Goal: Task Accomplishment & Management: Manage account settings

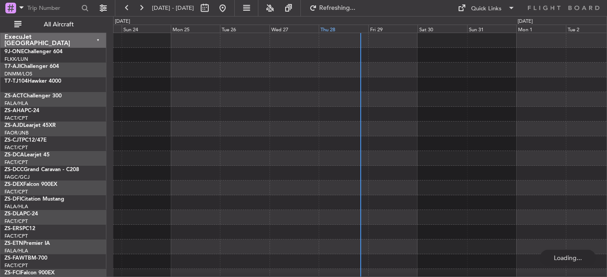
click at [328, 29] on div "Thu 28" at bounding box center [343, 29] width 49 height 8
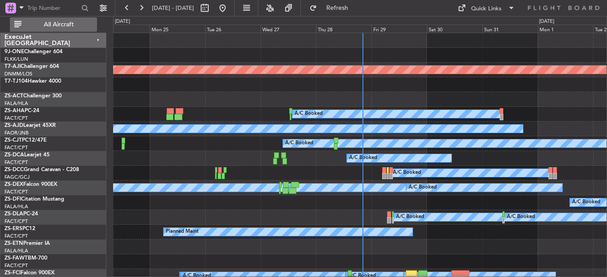
click at [68, 21] on span "All Aircraft" at bounding box center [58, 24] width 71 height 6
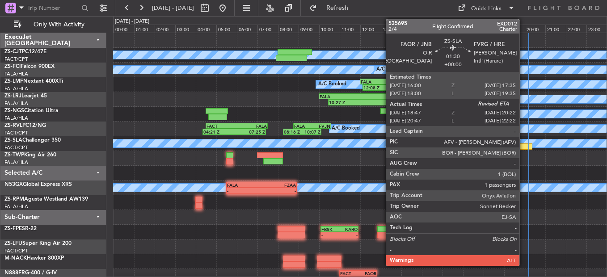
click at [523, 145] on div at bounding box center [515, 146] width 33 height 6
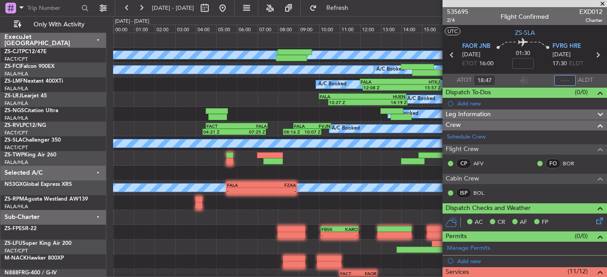
click at [562, 81] on input "text" at bounding box center [564, 80] width 21 height 11
type input "20:05"
click at [603, 1] on span at bounding box center [602, 4] width 9 height 8
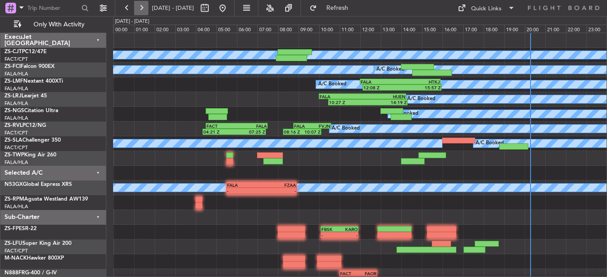
click at [139, 8] on button at bounding box center [141, 8] width 14 height 14
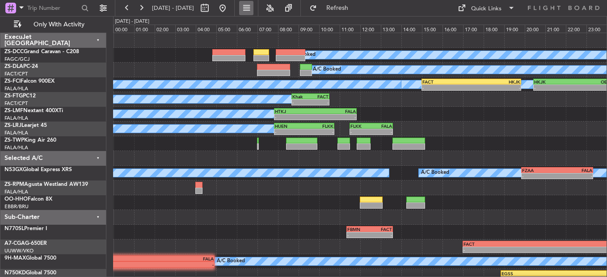
click at [291, 21] on body "[DATE] - [DATE] Refresh Quick Links Only With Activity A/C Booked A/C Booked A/…" at bounding box center [303, 138] width 607 height 277
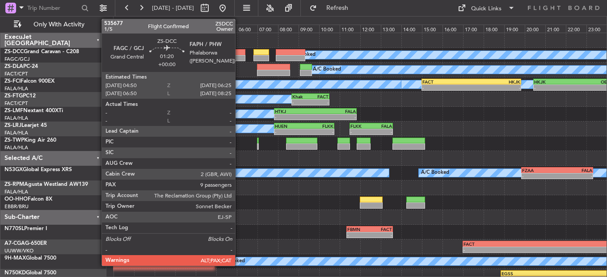
click at [239, 50] on div at bounding box center [228, 52] width 33 height 6
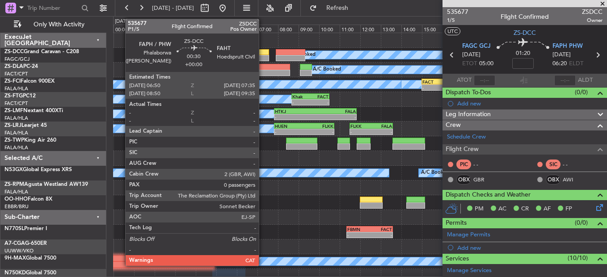
click at [263, 50] on div at bounding box center [261, 52] width 16 height 6
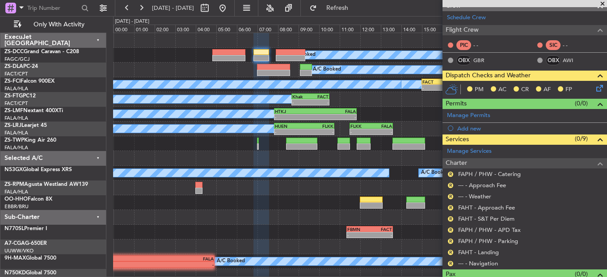
scroll to position [136, 0]
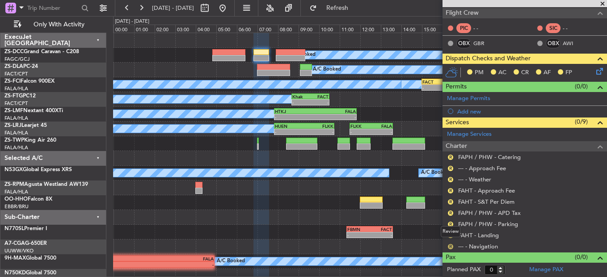
click at [450, 244] on button "R" at bounding box center [450, 246] width 5 height 5
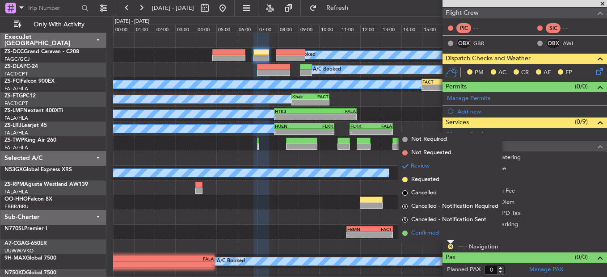
click at [448, 227] on li "Confirmed" at bounding box center [450, 233] width 103 height 13
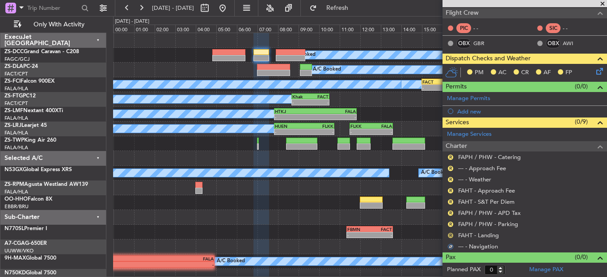
drag, startPoint x: 448, startPoint y: 228, endPoint x: 449, endPoint y: 235, distance: 6.8
click at [449, 235] on ul "R FAPH / PHW - Catering R --- - Approach Fee R --- - Weather R FAHT - Approach …" at bounding box center [524, 201] width 164 height 101
click at [449, 235] on button "R" at bounding box center [450, 235] width 5 height 5
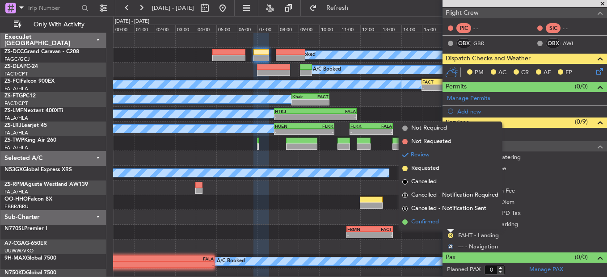
click at [445, 221] on li "Confirmed" at bounding box center [450, 221] width 103 height 13
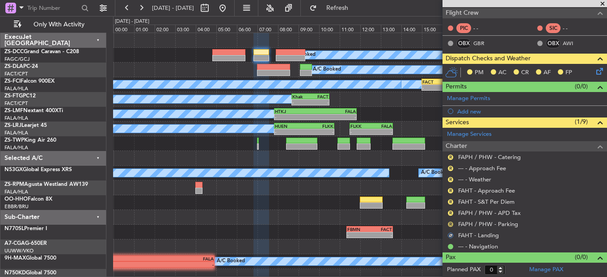
click at [451, 224] on button "R" at bounding box center [450, 224] width 5 height 5
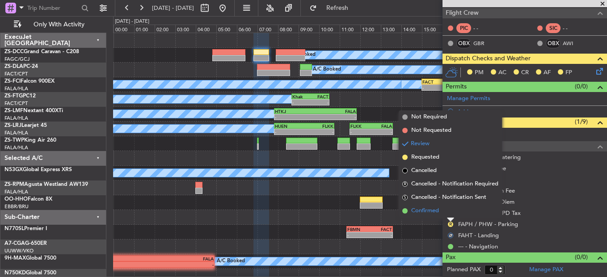
click at [443, 210] on li "Confirmed" at bounding box center [450, 210] width 103 height 13
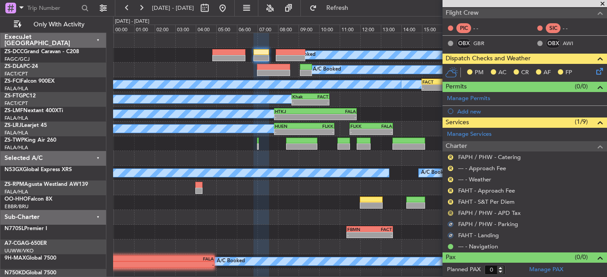
click at [448, 213] on button "R" at bounding box center [450, 212] width 5 height 5
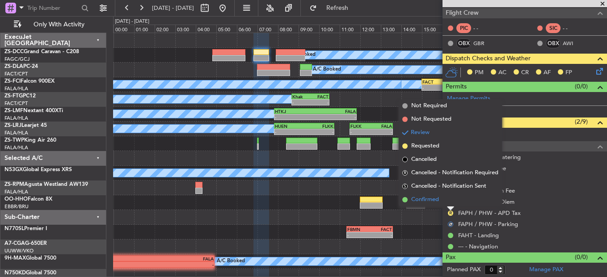
click at [446, 204] on li "Confirmed" at bounding box center [450, 199] width 103 height 13
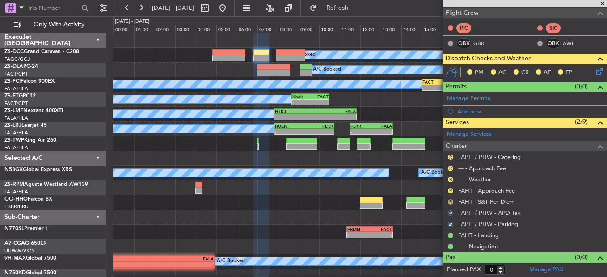
click at [451, 201] on button "R" at bounding box center [450, 201] width 5 height 5
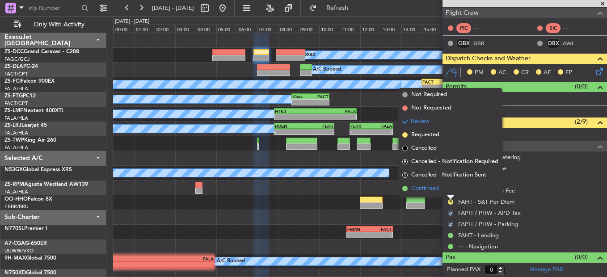
click at [449, 193] on li "Confirmed" at bounding box center [450, 188] width 103 height 13
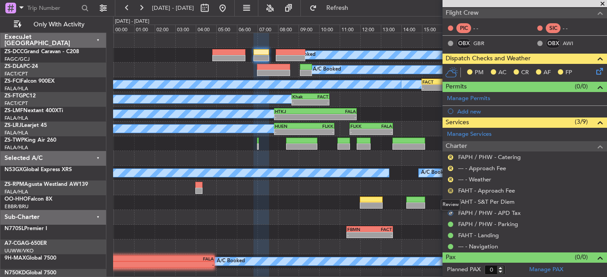
click at [450, 189] on button "R" at bounding box center [450, 190] width 5 height 5
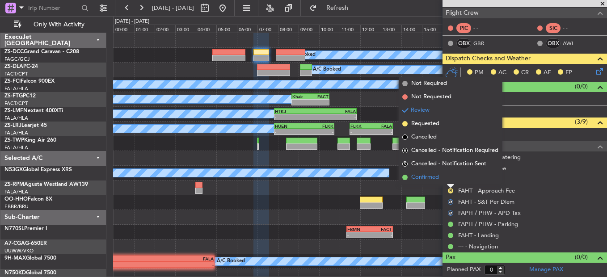
click at [449, 176] on li "Confirmed" at bounding box center [450, 177] width 103 height 13
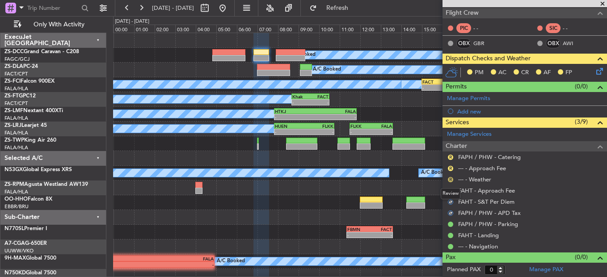
click at [449, 177] on button "R" at bounding box center [450, 179] width 5 height 5
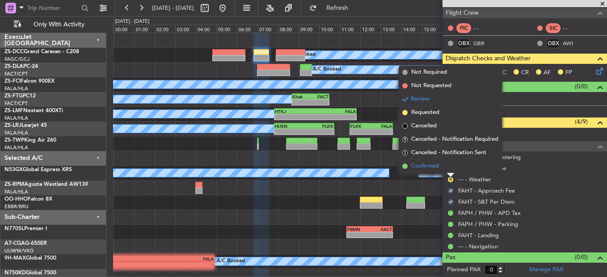
click at [444, 168] on li "Confirmed" at bounding box center [450, 166] width 103 height 13
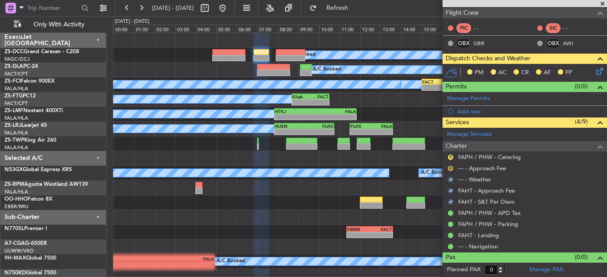
click at [448, 168] on button "R" at bounding box center [450, 168] width 5 height 5
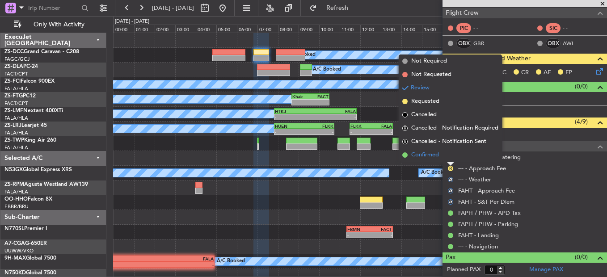
click at [445, 153] on li "Confirmed" at bounding box center [450, 154] width 103 height 13
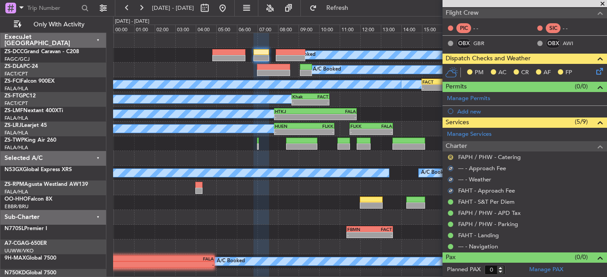
click at [450, 155] on button "R" at bounding box center [450, 157] width 5 height 5
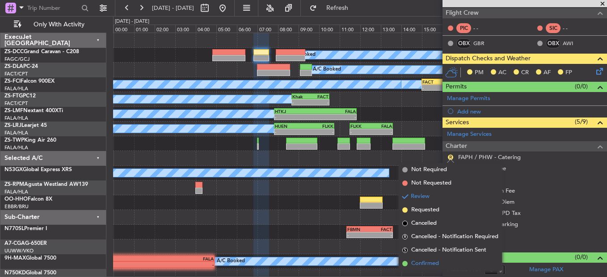
click at [437, 267] on span "Confirmed" at bounding box center [425, 263] width 28 height 9
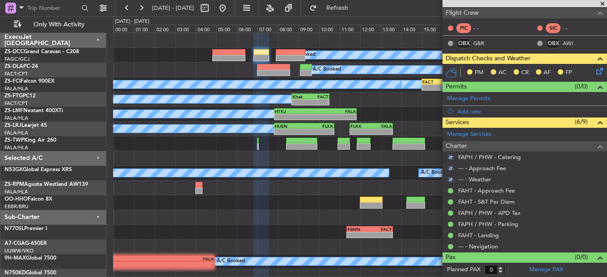
click at [594, 73] on icon at bounding box center [597, 69] width 7 height 7
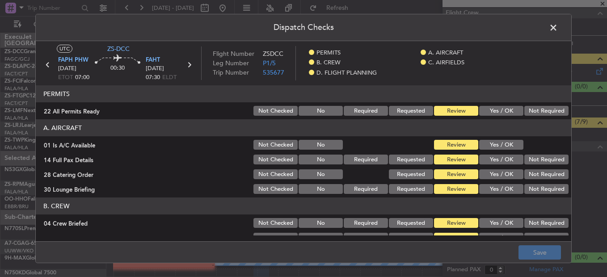
click at [523, 120] on header "A. AIRCRAFT" at bounding box center [303, 127] width 535 height 17
click at [528, 107] on button "Not Required" at bounding box center [546, 111] width 44 height 10
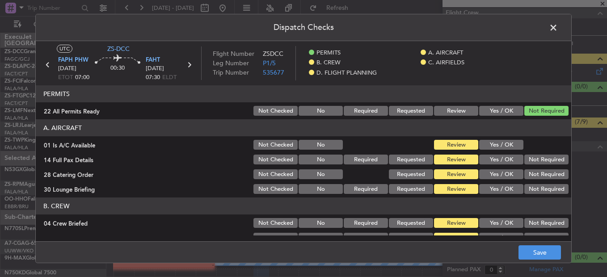
click at [495, 146] on button "Yes / OK" at bounding box center [501, 145] width 44 height 10
click at [543, 162] on button "Not Required" at bounding box center [546, 160] width 44 height 10
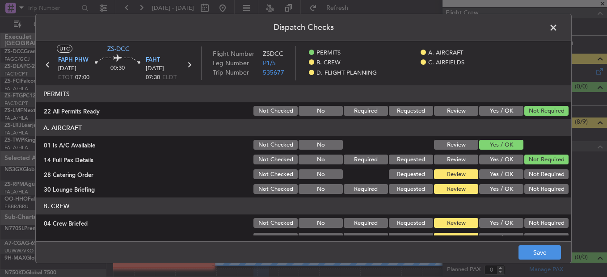
click at [535, 171] on button "Not Required" at bounding box center [546, 174] width 44 height 10
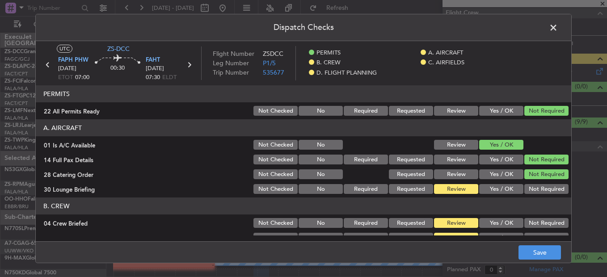
click at [539, 188] on button "Not Required" at bounding box center [546, 189] width 44 height 10
click at [541, 222] on button "Not Required" at bounding box center [546, 223] width 44 height 10
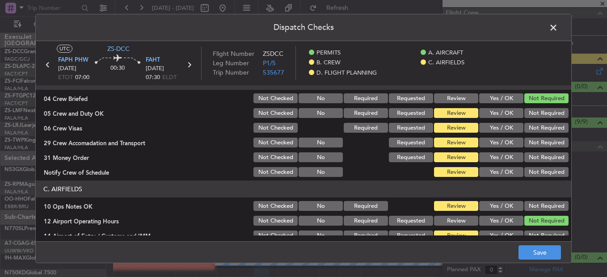
scroll to position [125, 0]
click at [547, 112] on button "Not Required" at bounding box center [546, 113] width 44 height 10
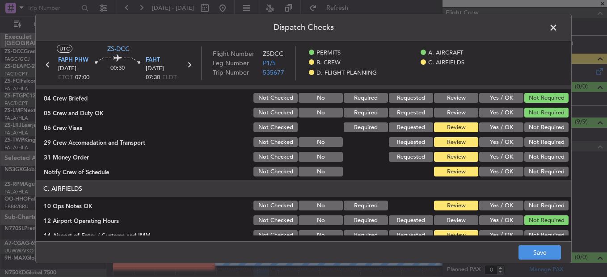
click at [547, 112] on button "Not Required" at bounding box center [546, 113] width 44 height 10
click at [548, 125] on button "Not Required" at bounding box center [546, 127] width 44 height 10
click at [548, 146] on button "Not Required" at bounding box center [546, 142] width 44 height 10
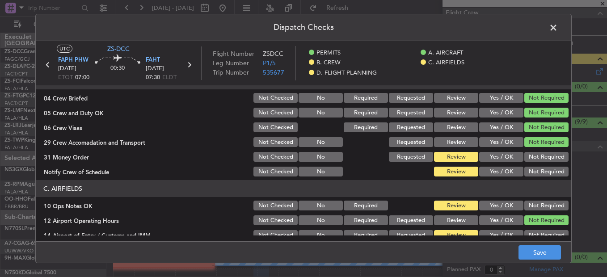
click at [548, 164] on section "B. CREW 04 Crew Briefed Not Checked No Required Requested Review Yes / OK Not R…" at bounding box center [303, 124] width 535 height 105
click at [547, 155] on button "Not Required" at bounding box center [546, 157] width 44 height 10
click at [547, 171] on button "Not Required" at bounding box center [546, 172] width 44 height 10
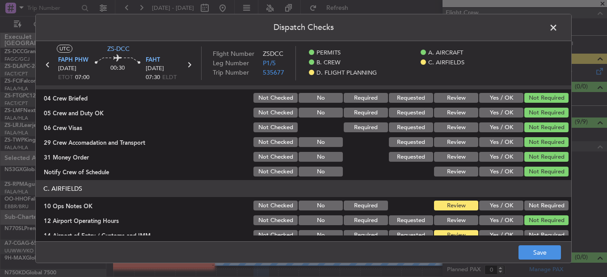
drag, startPoint x: 531, startPoint y: 217, endPoint x: 537, endPoint y: 210, distance: 9.8
click at [537, 210] on section "C. AIRFIELDS 10 Ops Notes OK Not Checked No Required Review Yes / OK Not Requir…" at bounding box center [303, 240] width 535 height 120
click at [537, 210] on button "Not Required" at bounding box center [546, 206] width 44 height 10
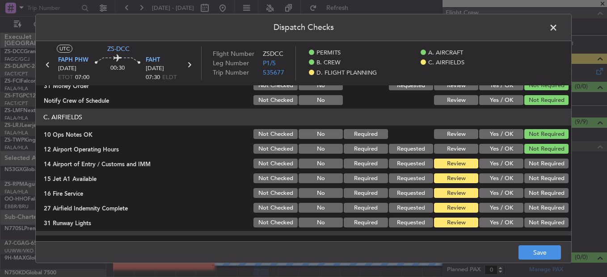
scroll to position [214, 0]
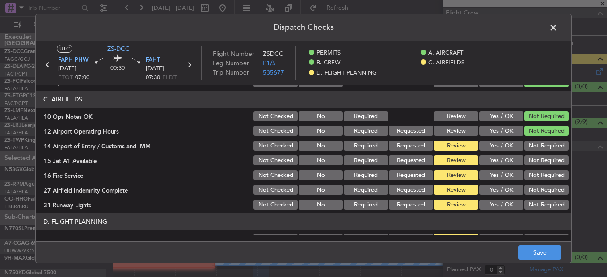
click at [542, 147] on button "Not Required" at bounding box center [546, 146] width 44 height 10
click at [545, 170] on div "Not Required" at bounding box center [545, 175] width 45 height 13
click at [543, 164] on button "Not Required" at bounding box center [546, 160] width 44 height 10
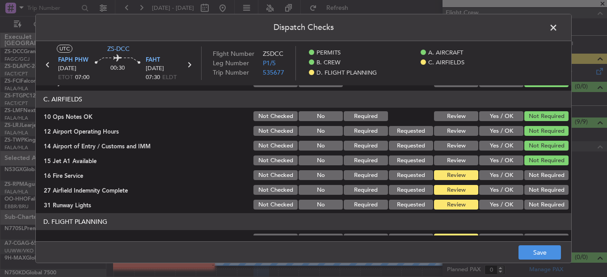
click at [545, 176] on button "Not Required" at bounding box center [546, 175] width 44 height 10
click at [549, 190] on button "Not Required" at bounding box center [546, 190] width 44 height 10
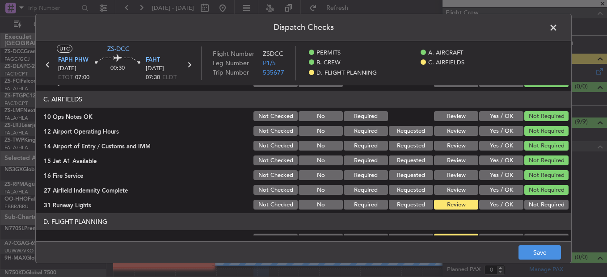
click at [549, 200] on button "Not Required" at bounding box center [546, 205] width 44 height 10
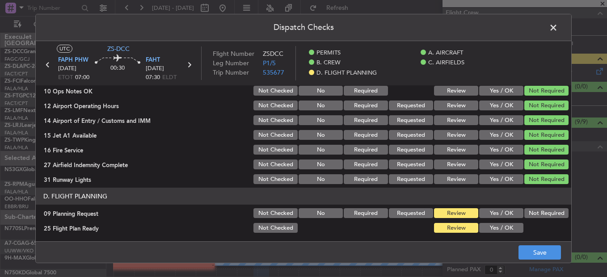
scroll to position [241, 0]
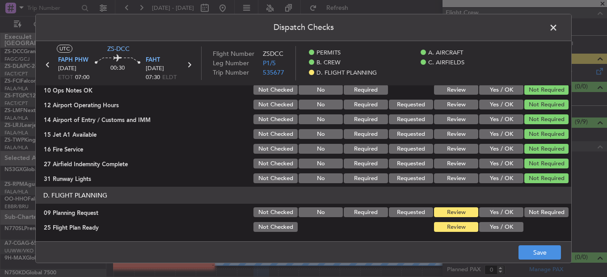
click at [542, 201] on header "D. FLIGHT PLANNING" at bounding box center [303, 195] width 535 height 17
click at [539, 210] on button "Not Required" at bounding box center [546, 212] width 44 height 10
click at [496, 218] on div "Yes / OK" at bounding box center [500, 212] width 45 height 13
click at [501, 233] on div "Yes / OK" at bounding box center [500, 227] width 45 height 13
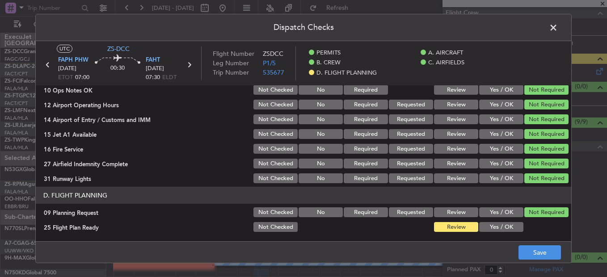
click at [501, 233] on div "Yes / OK" at bounding box center [500, 227] width 45 height 13
click at [502, 233] on div "Yes / OK" at bounding box center [500, 227] width 45 height 13
drag, startPoint x: 502, startPoint y: 233, endPoint x: 501, endPoint y: 226, distance: 6.7
click at [501, 226] on button "Yes / OK" at bounding box center [501, 227] width 44 height 10
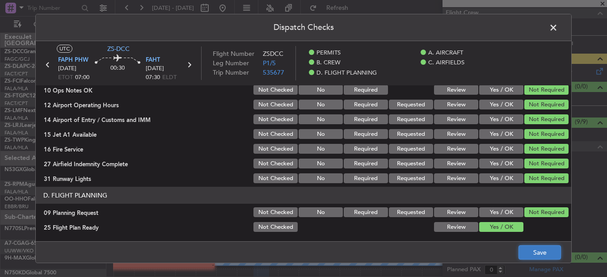
click at [533, 254] on button "Save" at bounding box center [539, 252] width 42 height 14
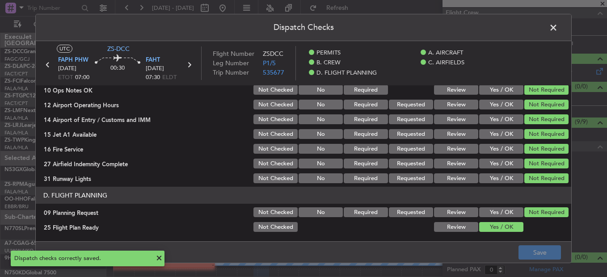
click at [553, 35] on header "Dispatch Checks" at bounding box center [303, 27] width 535 height 27
click at [558, 29] on span at bounding box center [558, 30] width 0 height 18
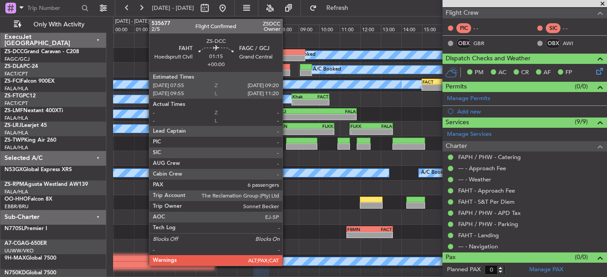
click at [286, 55] on div at bounding box center [290, 52] width 29 height 6
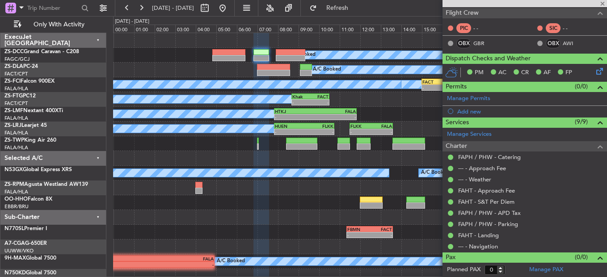
type input "6"
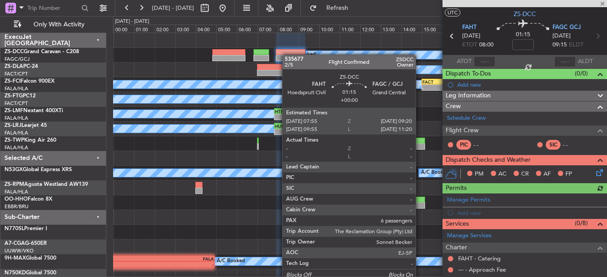
scroll to position [121, 0]
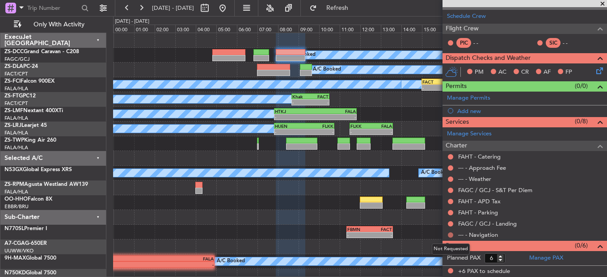
click at [449, 233] on button at bounding box center [450, 234] width 5 height 5
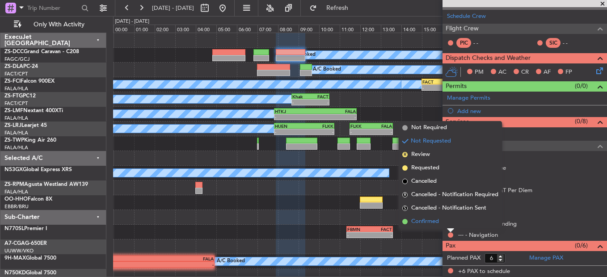
click at [444, 221] on li "Confirmed" at bounding box center [450, 221] width 103 height 13
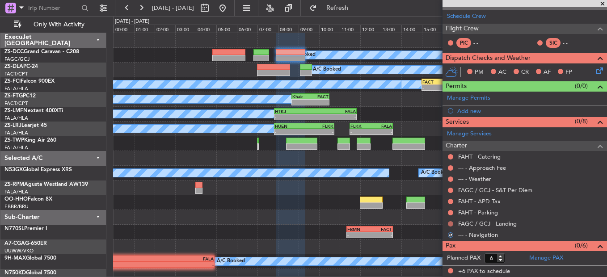
click at [448, 222] on button at bounding box center [450, 223] width 5 height 5
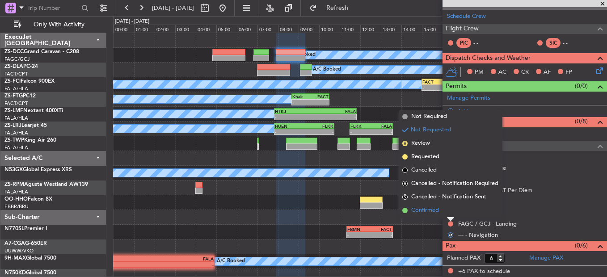
click at [448, 211] on li "Confirmed" at bounding box center [450, 210] width 103 height 13
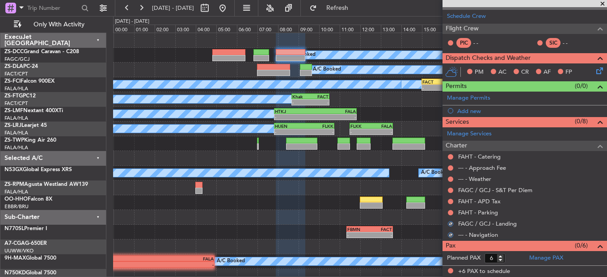
click at [448, 211] on button at bounding box center [450, 212] width 5 height 5
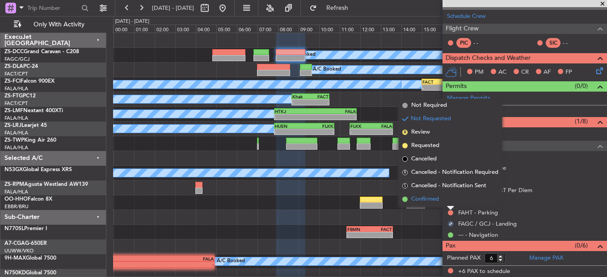
click at [443, 196] on li "Confirmed" at bounding box center [450, 199] width 103 height 13
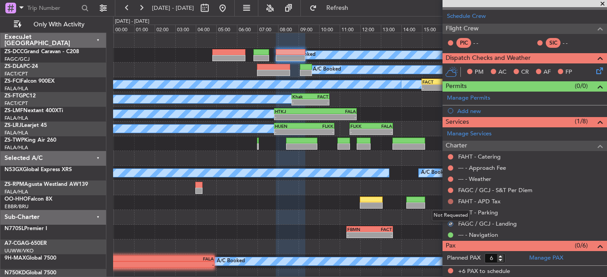
click at [450, 199] on button at bounding box center [450, 201] width 5 height 5
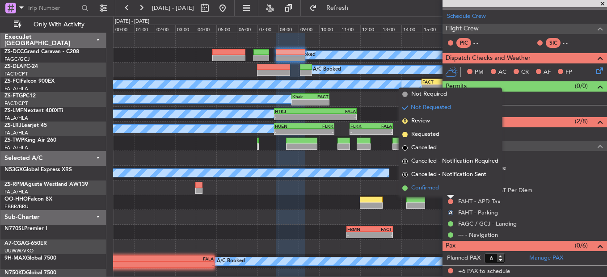
click at [447, 186] on li "Confirmed" at bounding box center [450, 187] width 103 height 13
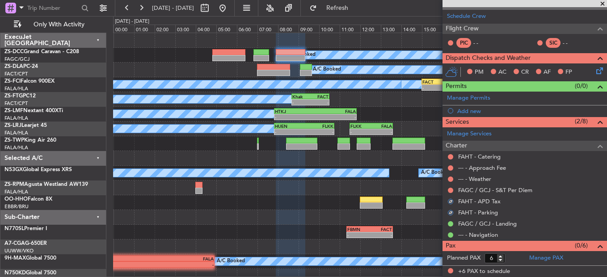
click at [449, 187] on div at bounding box center [450, 190] width 7 height 7
click at [449, 188] on button at bounding box center [450, 190] width 5 height 5
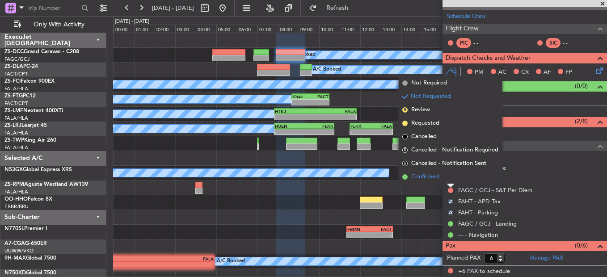
click at [447, 178] on li "Confirmed" at bounding box center [450, 176] width 103 height 13
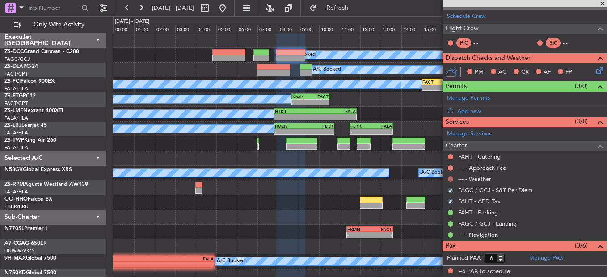
click at [449, 178] on button at bounding box center [450, 178] width 5 height 5
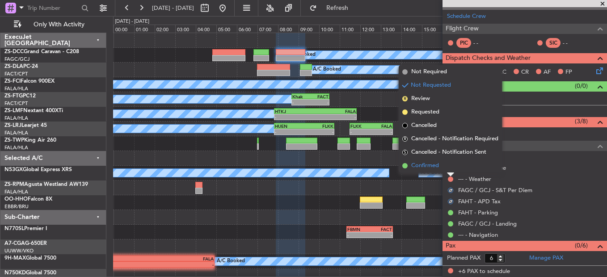
click at [449, 168] on li "Confirmed" at bounding box center [450, 165] width 103 height 13
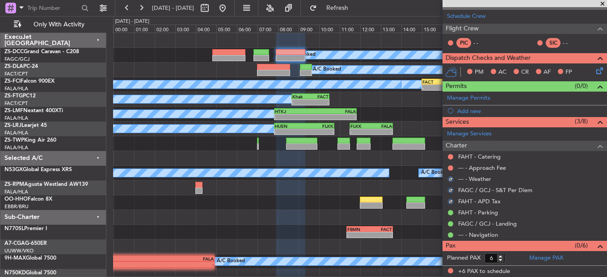
click at [449, 168] on button at bounding box center [450, 167] width 5 height 5
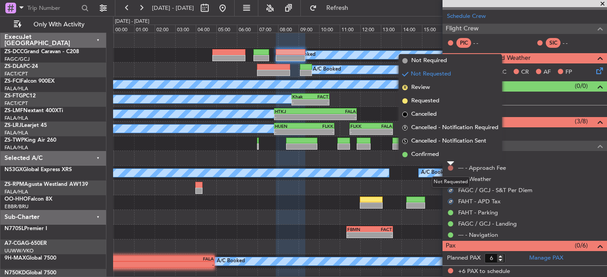
click at [449, 168] on button at bounding box center [450, 167] width 5 height 5
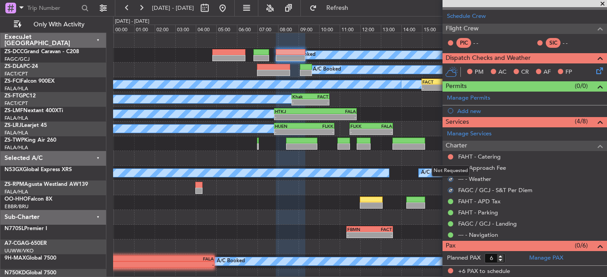
click at [448, 164] on mat-tooltip-component "Not Requested" at bounding box center [450, 171] width 50 height 24
click at [451, 170] on body "[DATE] - [DATE] Refresh Quick Links Only With Activity A/C Booked A/C Booked A/…" at bounding box center [303, 138] width 607 height 277
click at [451, 170] on mat-tooltip-component "Not Requested" at bounding box center [450, 182] width 50 height 24
drag, startPoint x: 451, startPoint y: 170, endPoint x: 449, endPoint y: 164, distance: 6.2
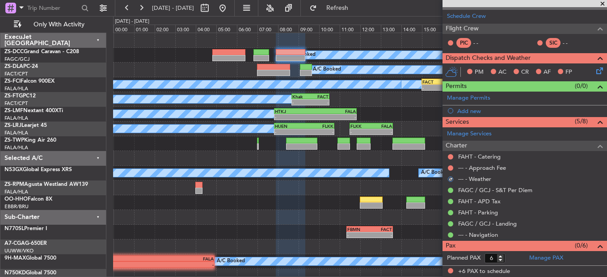
click at [449, 164] on div "--- - Approach Fee" at bounding box center [524, 167] width 164 height 11
click at [449, 165] on button at bounding box center [450, 167] width 5 height 5
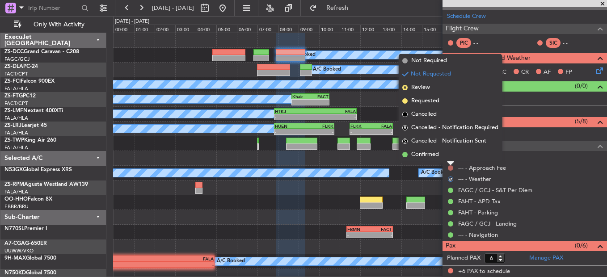
click at [449, 165] on div at bounding box center [450, 164] width 7 height 4
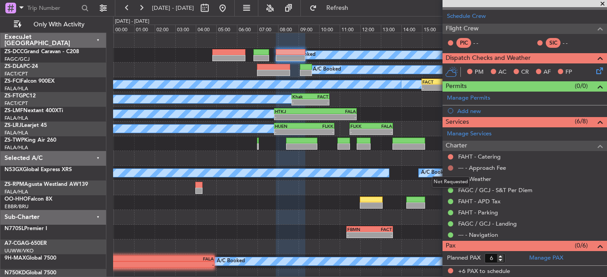
click at [449, 168] on button at bounding box center [450, 167] width 5 height 5
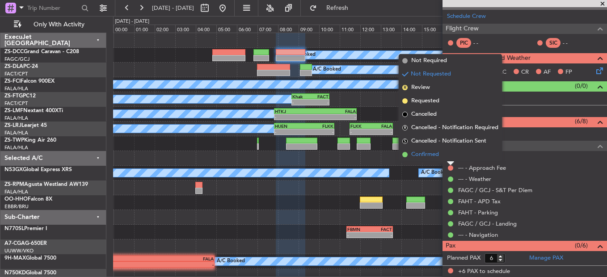
click at [446, 156] on li "Confirmed" at bounding box center [450, 154] width 103 height 13
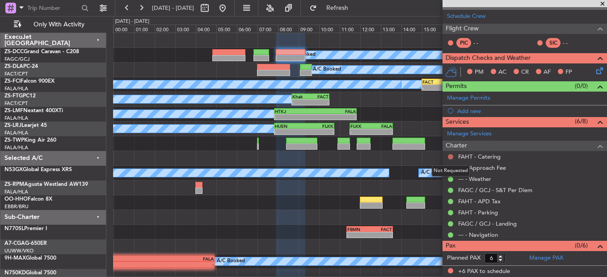
click at [453, 155] on button at bounding box center [450, 156] width 5 height 5
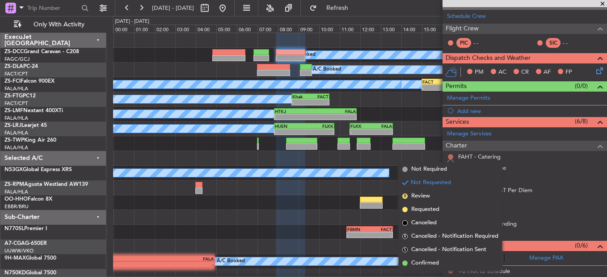
click at [453, 155] on button at bounding box center [450, 156] width 5 height 5
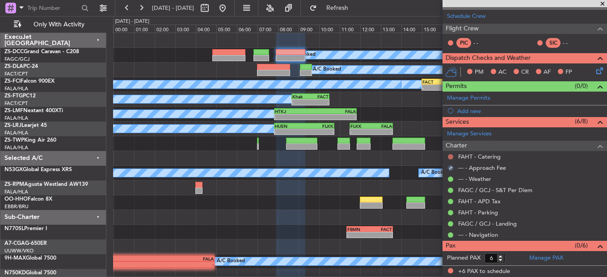
click at [453, 155] on button at bounding box center [450, 156] width 5 height 5
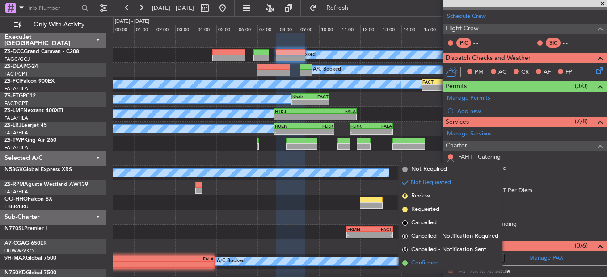
click at [435, 263] on span "Confirmed" at bounding box center [425, 263] width 28 height 9
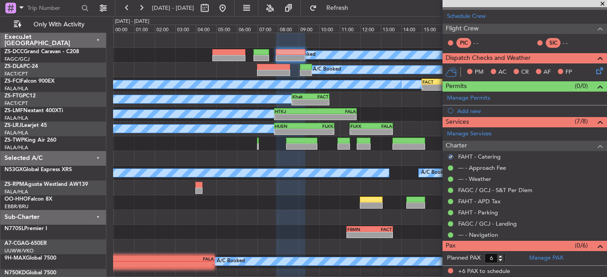
click at [594, 69] on icon at bounding box center [597, 69] width 7 height 7
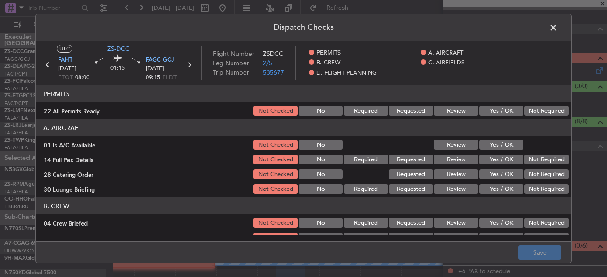
click at [540, 115] on button "Not Required" at bounding box center [546, 111] width 44 height 10
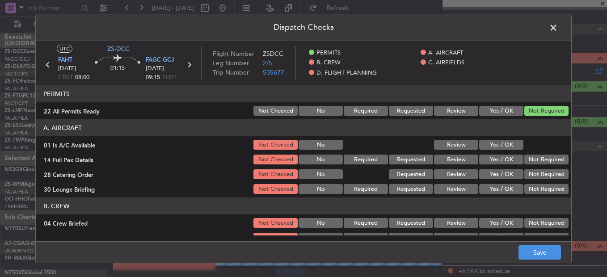
click at [540, 115] on button "Not Required" at bounding box center [546, 111] width 44 height 10
click at [510, 141] on button "Yes / OK" at bounding box center [501, 145] width 44 height 10
click at [533, 164] on button "Not Required" at bounding box center [546, 160] width 44 height 10
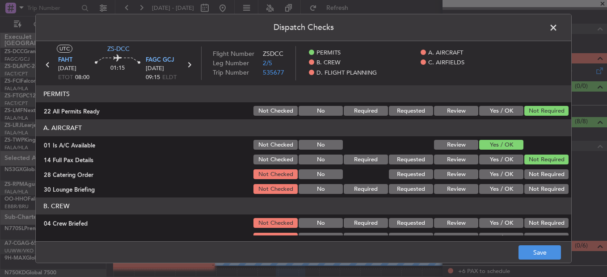
click at [535, 169] on div "Not Required" at bounding box center [545, 174] width 45 height 13
drag, startPoint x: 535, startPoint y: 169, endPoint x: 536, endPoint y: 177, distance: 8.6
click at [536, 177] on button "Not Required" at bounding box center [546, 174] width 44 height 10
click at [541, 186] on button "Not Required" at bounding box center [546, 189] width 44 height 10
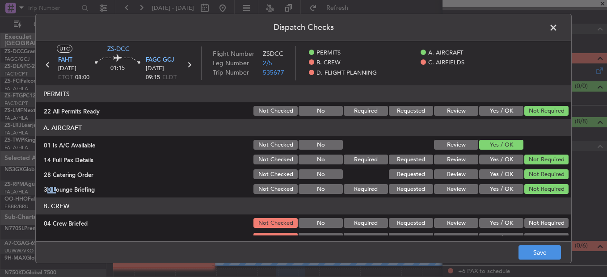
click at [541, 220] on button "Not Required" at bounding box center [546, 223] width 44 height 10
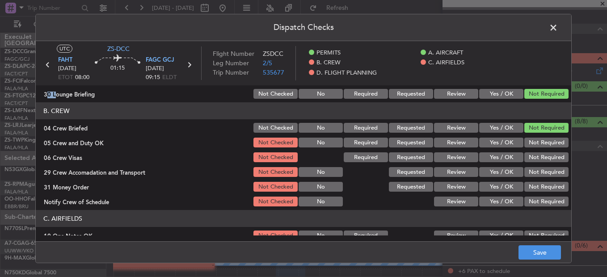
scroll to position [125, 0]
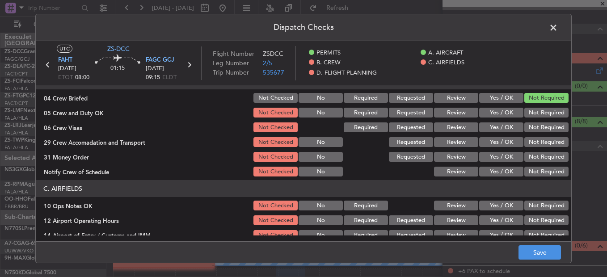
click at [539, 113] on button "Not Required" at bounding box center [546, 113] width 44 height 10
click at [542, 124] on button "Not Required" at bounding box center [546, 127] width 44 height 10
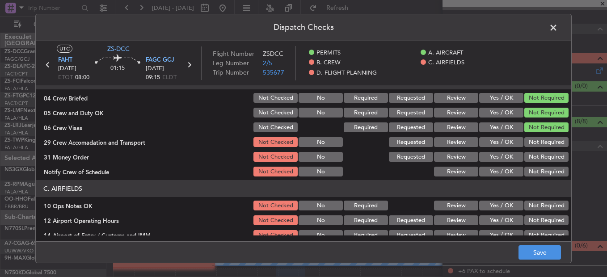
click at [546, 143] on button "Not Required" at bounding box center [546, 142] width 44 height 10
click at [550, 154] on button "Not Required" at bounding box center [546, 157] width 44 height 10
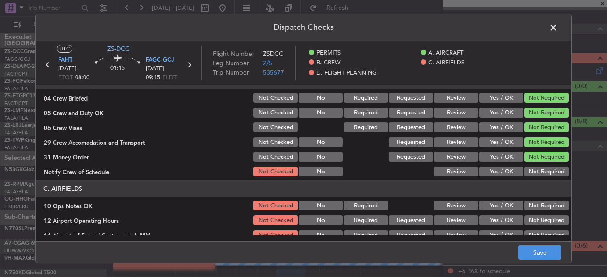
drag, startPoint x: 550, startPoint y: 165, endPoint x: 550, endPoint y: 171, distance: 6.3
click at [550, 171] on section "B. CREW 04 Crew Briefed Not Checked No Required Requested Review Yes / OK Not R…" at bounding box center [303, 124] width 535 height 105
click at [550, 171] on button "Not Required" at bounding box center [546, 172] width 44 height 10
click at [551, 208] on button "Not Required" at bounding box center [546, 206] width 44 height 10
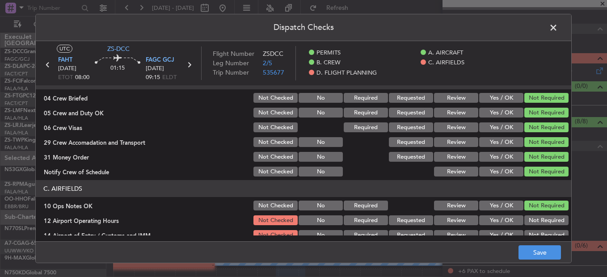
click at [551, 223] on button "Not Required" at bounding box center [546, 220] width 44 height 10
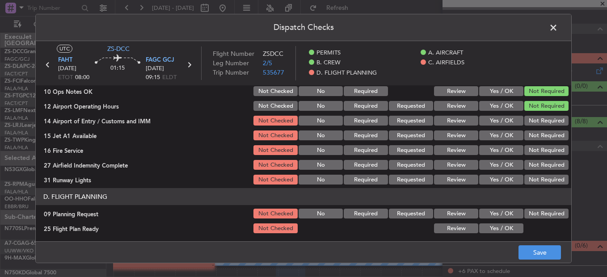
scroll to position [241, 0]
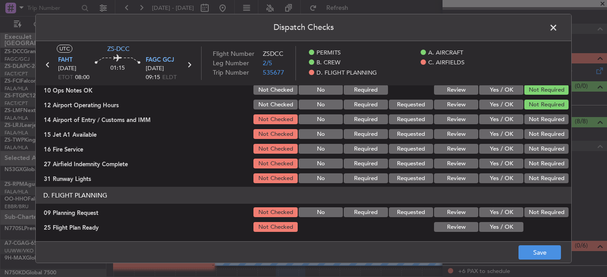
click at [542, 119] on button "Not Required" at bounding box center [546, 119] width 44 height 10
click at [542, 131] on button "Not Required" at bounding box center [546, 134] width 44 height 10
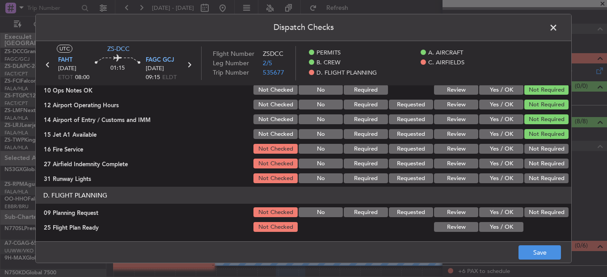
click at [544, 155] on div "Not Required" at bounding box center [545, 149] width 45 height 13
click at [543, 146] on button "Not Required" at bounding box center [546, 149] width 44 height 10
click at [547, 160] on button "Not Required" at bounding box center [546, 164] width 44 height 10
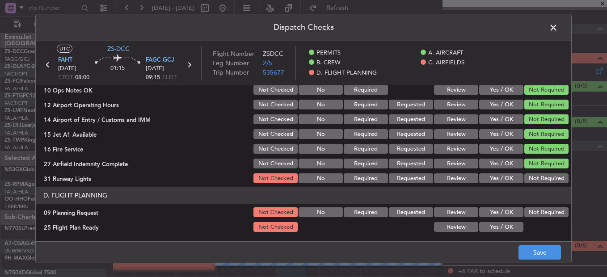
click at [538, 174] on button "Not Required" at bounding box center [546, 178] width 44 height 10
click at [545, 210] on button "Not Required" at bounding box center [546, 212] width 44 height 10
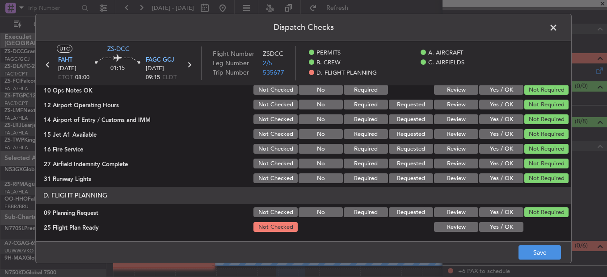
click at [500, 224] on button "Yes / OK" at bounding box center [501, 227] width 44 height 10
click at [549, 258] on button "Save" at bounding box center [539, 252] width 42 height 14
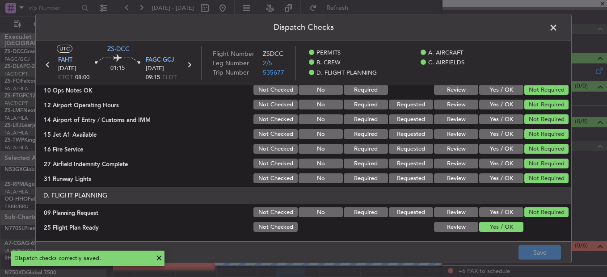
click at [558, 30] on span at bounding box center [558, 30] width 0 height 18
